Goal: Navigation & Orientation: Understand site structure

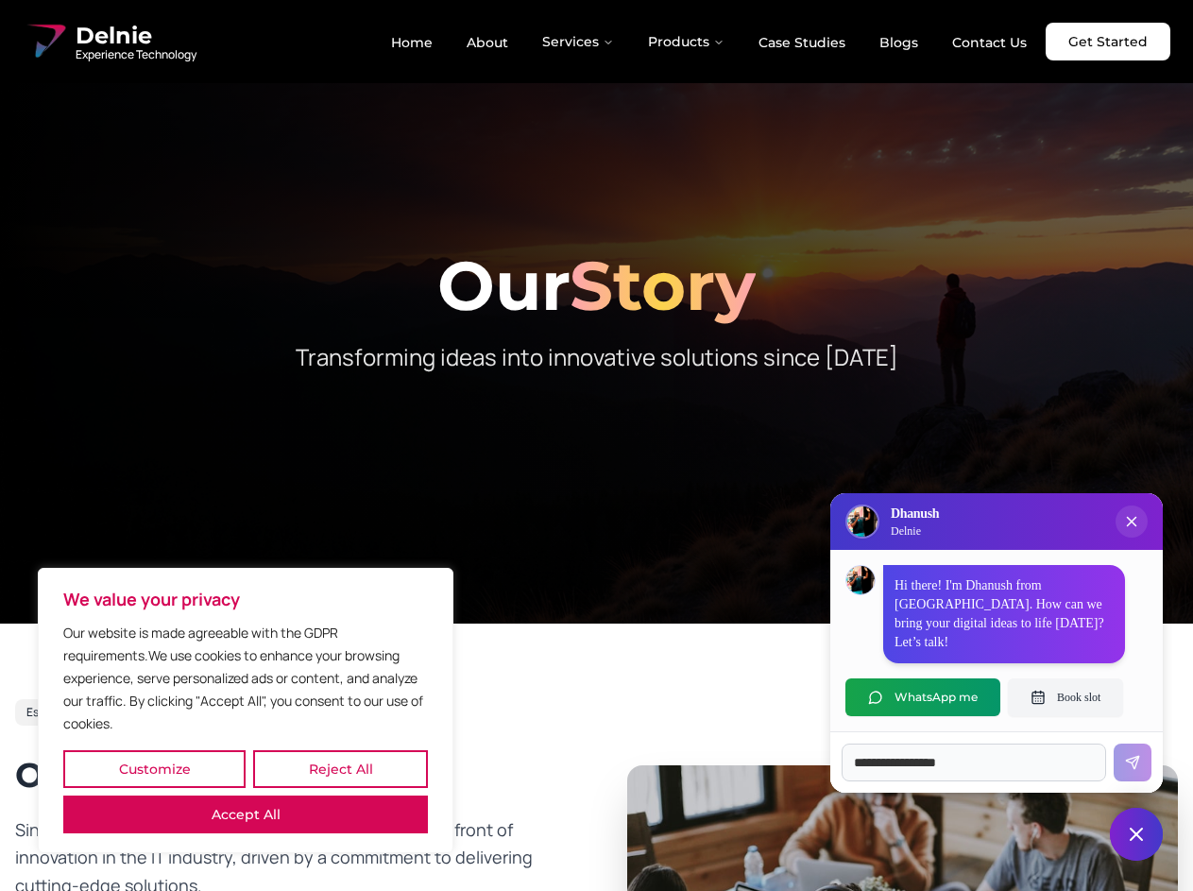
click at [154, 769] on button "Customize" at bounding box center [154, 769] width 182 height 38
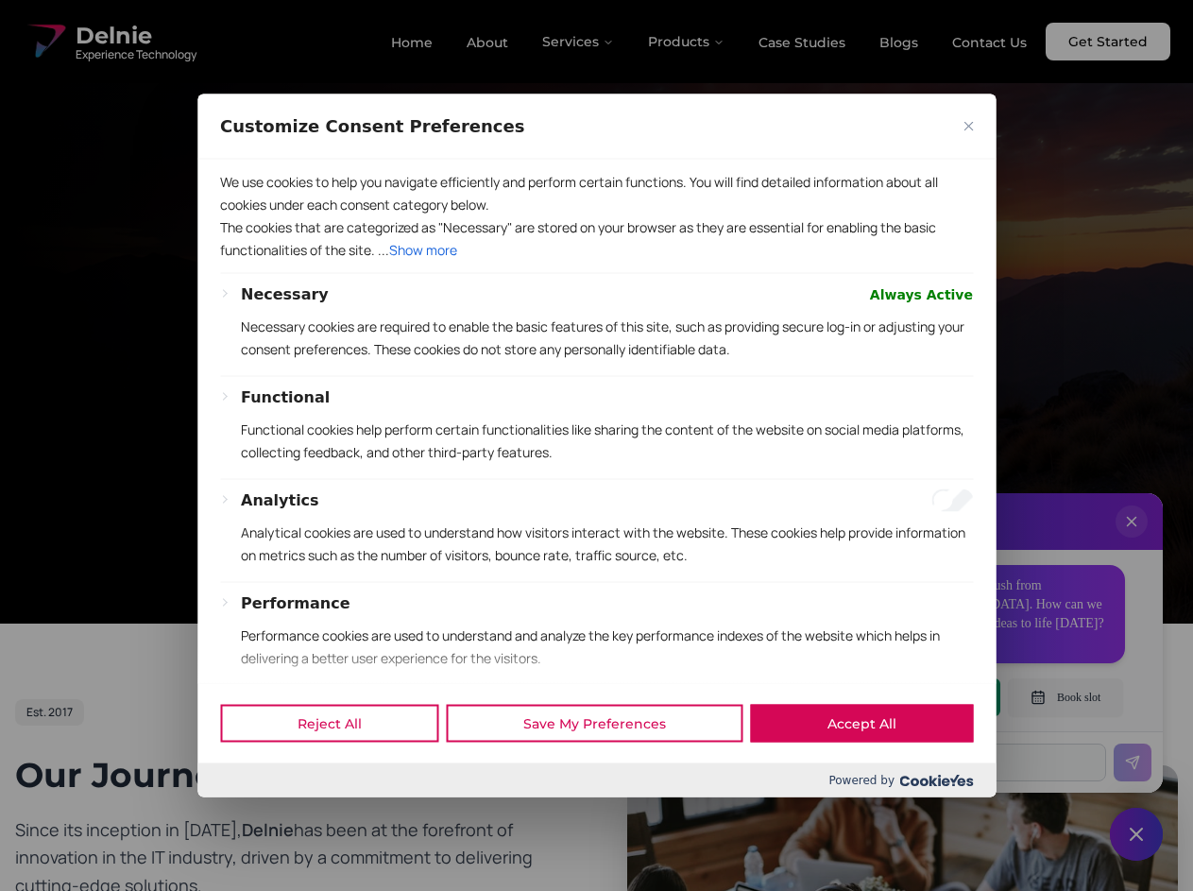
click at [340, 769] on div at bounding box center [596, 445] width 1193 height 891
click at [246, 215] on p "We use cookies to help you navigate efficiently and perform certain functions. …" at bounding box center [596, 192] width 753 height 45
click at [596, 261] on p "The cookies that are categorized as "Necessary" are stored on your browser as t…" at bounding box center [596, 237] width 753 height 45
click at [579, 42] on div at bounding box center [596, 445] width 1193 height 891
click at [687, 42] on div at bounding box center [596, 445] width 1193 height 891
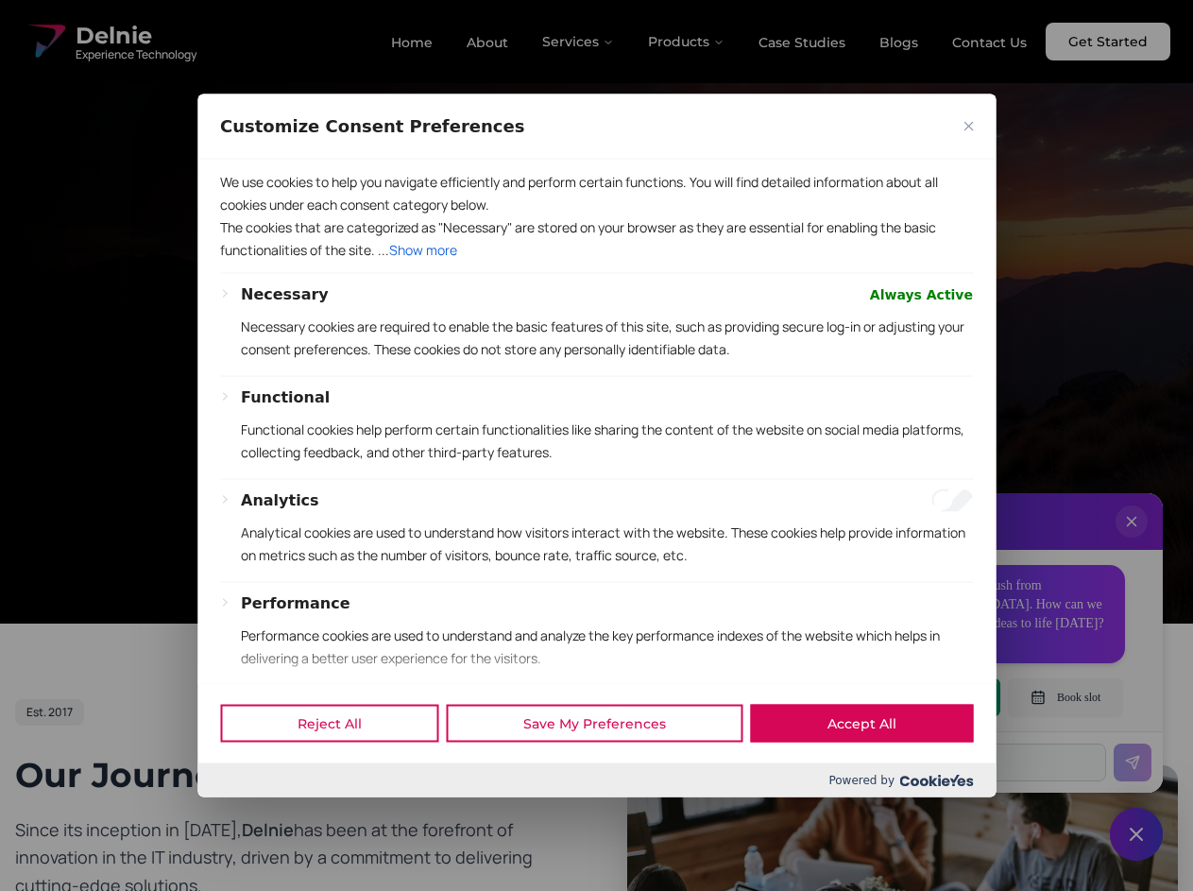
click at [1132, 540] on div at bounding box center [596, 445] width 1193 height 891
click at [923, 697] on div "Reject All Save My Preferences Accept All" at bounding box center [596, 723] width 798 height 80
click at [1066, 697] on div at bounding box center [596, 445] width 1193 height 891
click at [1136, 834] on div at bounding box center [596, 445] width 1193 height 891
